Goal: Navigation & Orientation: Find specific page/section

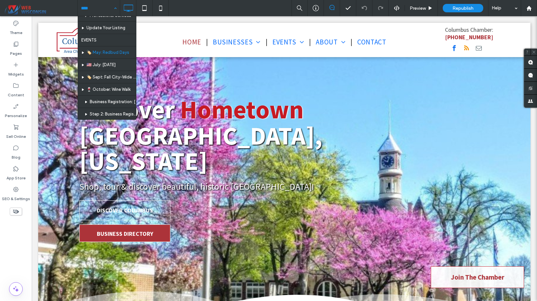
scroll to position [144, 0]
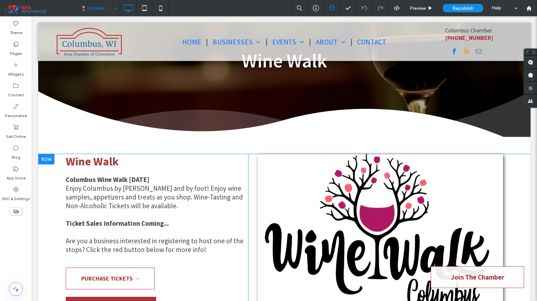
scroll to position [49, 0]
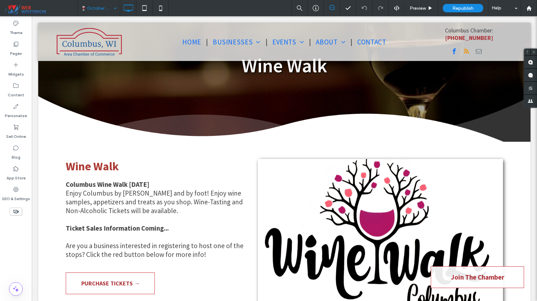
click at [107, 10] on input at bounding box center [97, 8] width 32 height 16
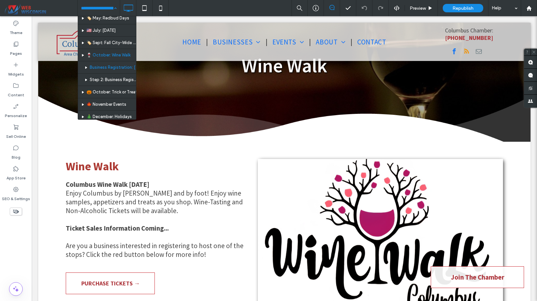
scroll to position [165, 0]
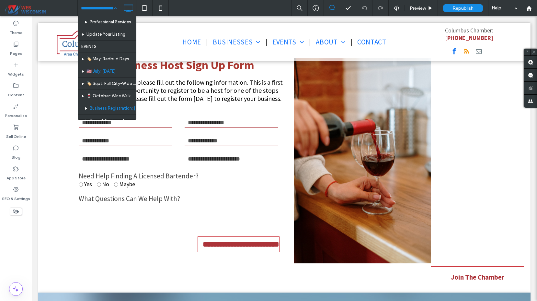
scroll to position [139, 0]
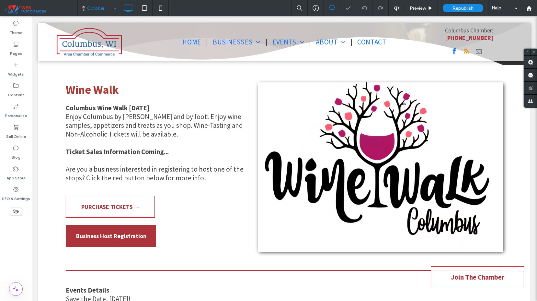
scroll to position [132, 0]
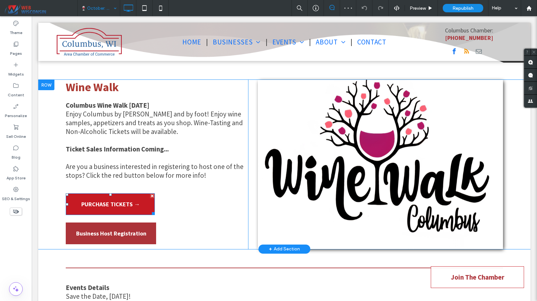
click at [137, 198] on span "PURCHASE TICKETS →" at bounding box center [110, 204] width 59 height 18
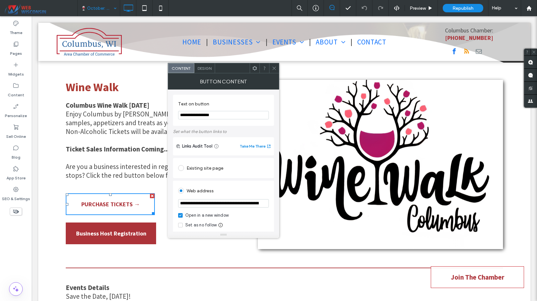
click at [235, 203] on input "**********" at bounding box center [223, 203] width 91 height 8
click at [274, 68] on use at bounding box center [273, 67] width 3 height 3
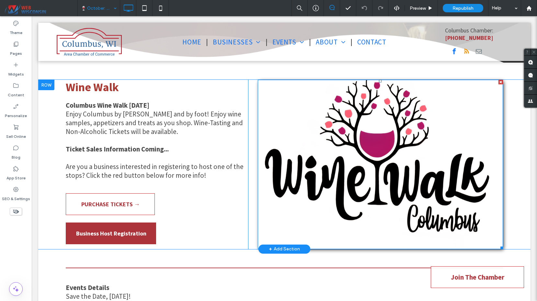
click at [311, 155] on img at bounding box center [381, 164] width 246 height 169
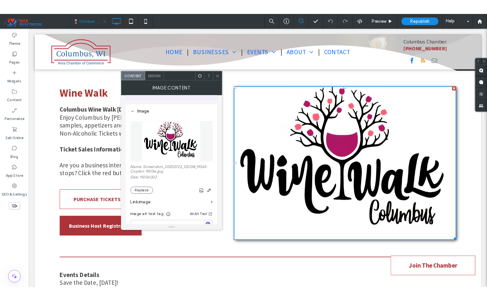
scroll to position [52, 0]
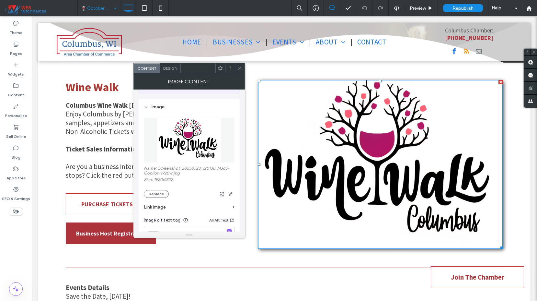
click at [238, 66] on icon at bounding box center [239, 68] width 5 height 5
